Goal: Task Accomplishment & Management: Use online tool/utility

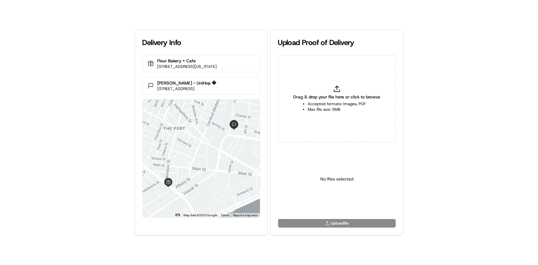
click at [317, 101] on li "Accepted formats: Images, PDF" at bounding box center [336, 104] width 58 height 6
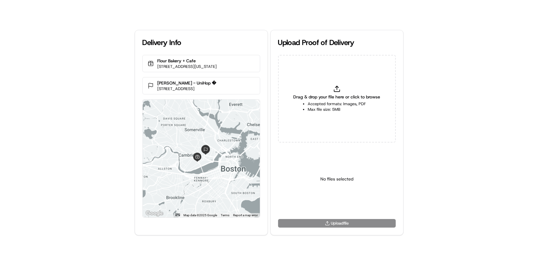
type input "C:\fakepath\HandedToCustomer (1).png"
click at [351, 203] on html "Delivery Info Flour Bakery + Cafe [STREET_ADDRESS][US_STATE] [PERSON_NAME] - Un…" at bounding box center [269, 132] width 538 height 265
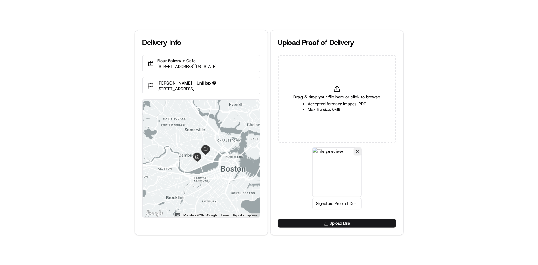
click at [347, 226] on button "Upload 1 file" at bounding box center [337, 223] width 118 height 9
